Goal: Information Seeking & Learning: Learn about a topic

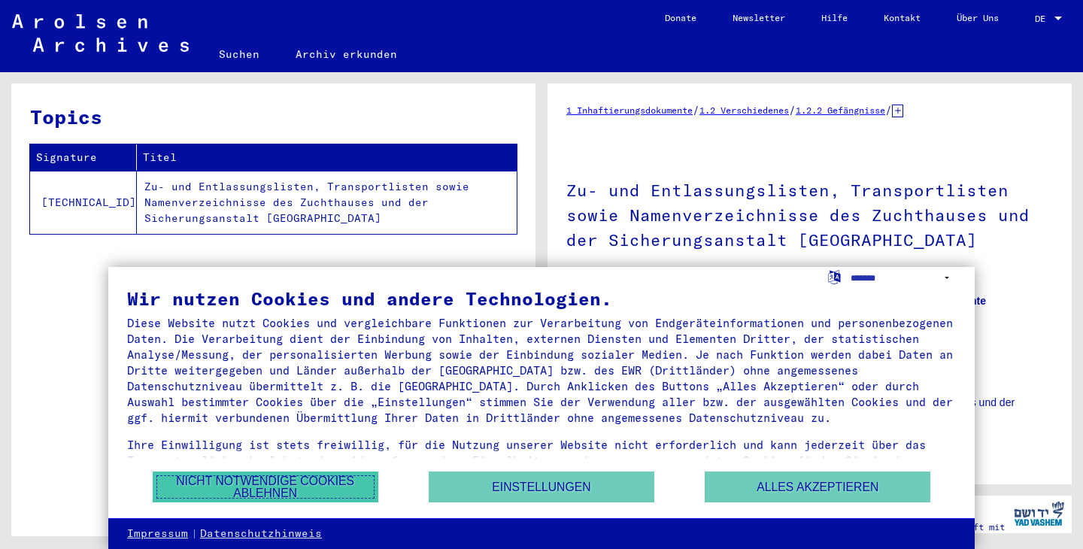
click at [332, 483] on button "Nicht notwendige Cookies ablehnen" at bounding box center [266, 487] width 226 height 31
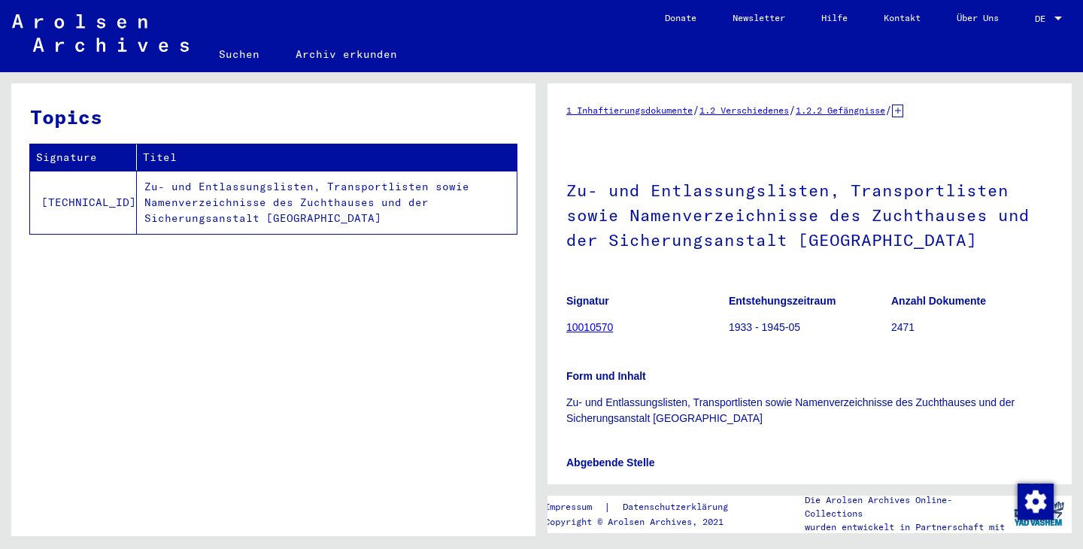
click at [376, 444] on div "Topics Signature Titel [TECHNICAL_ID] Zu- und Entlassungslisten, Transportliste…" at bounding box center [273, 315] width 524 height 464
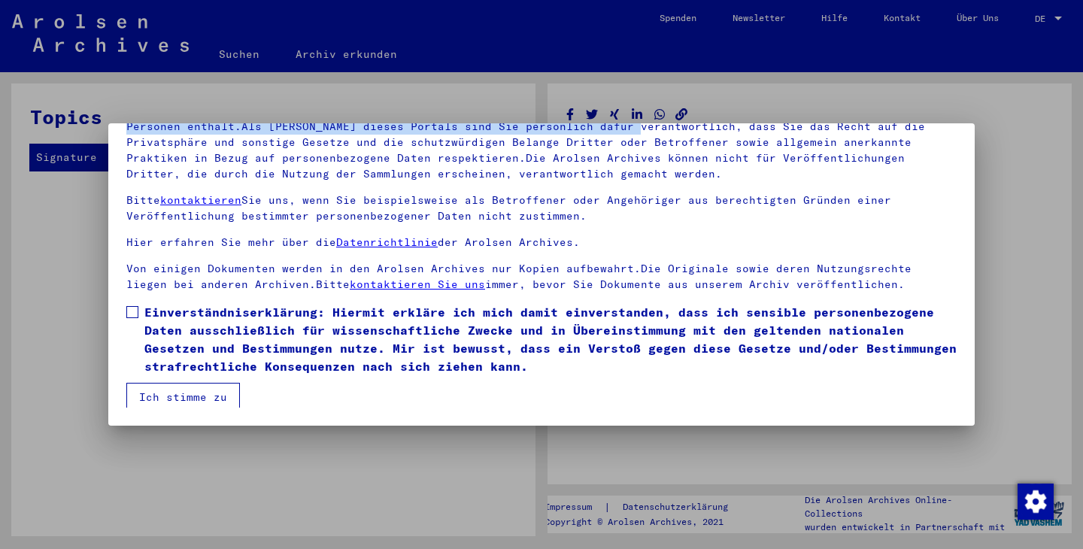
scroll to position [4, 0]
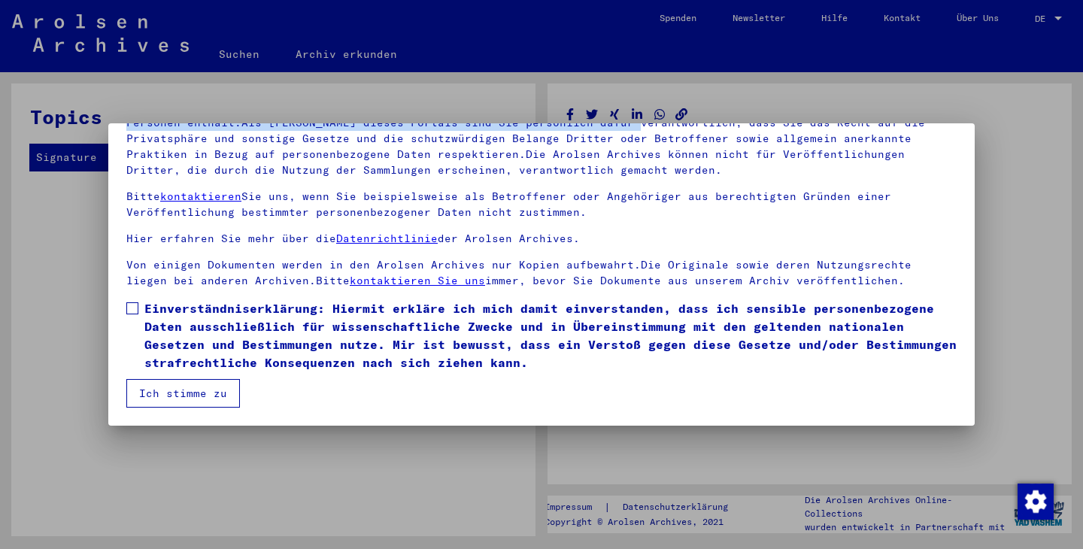
drag, startPoint x: 566, startPoint y: 256, endPoint x: 571, endPoint y: 466, distance: 209.9
click at [571, 466] on div "Herzlich Willkommen im Online-Archiv der Arolsen Archives. Unsere Nutzungsbedin…" at bounding box center [541, 274] width 1083 height 549
click at [163, 308] on span "Einverständniserklärung: Hiermit erkläre ich mich damit einverstanden, dass ich…" at bounding box center [550, 335] width 812 height 72
click at [171, 406] on button "Ich stimme zu" at bounding box center [183, 393] width 114 height 29
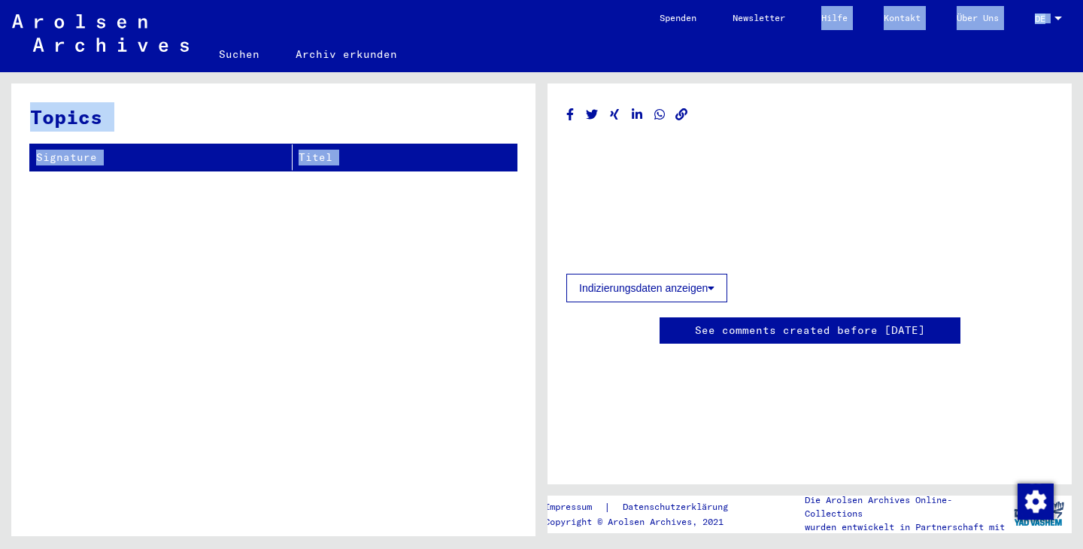
drag, startPoint x: 783, startPoint y: 266, endPoint x: 791, endPoint y: 38, distance: 228.8
click at [791, 38] on mat-sidenav-content "Suchen Archiv erkunden Detailfragen/-infos zu den Dokumenten? Stelle hier einen…" at bounding box center [541, 274] width 1083 height 549
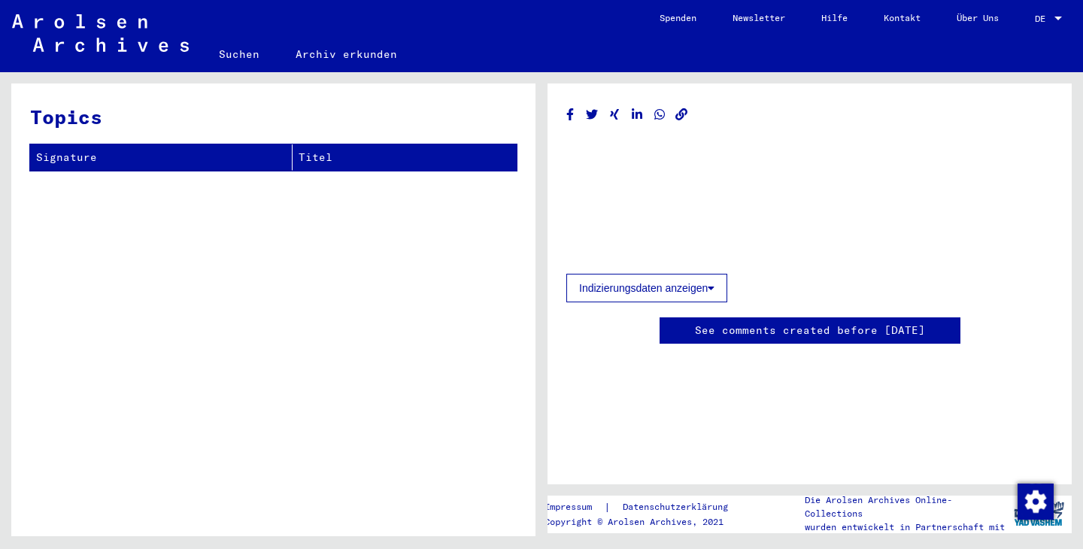
click at [87, 160] on th "Signature" at bounding box center [161, 157] width 262 height 26
click at [217, 171] on div "Topics Signature Titel" at bounding box center [273, 315] width 524 height 464
